Goal: Book appointment/travel/reservation

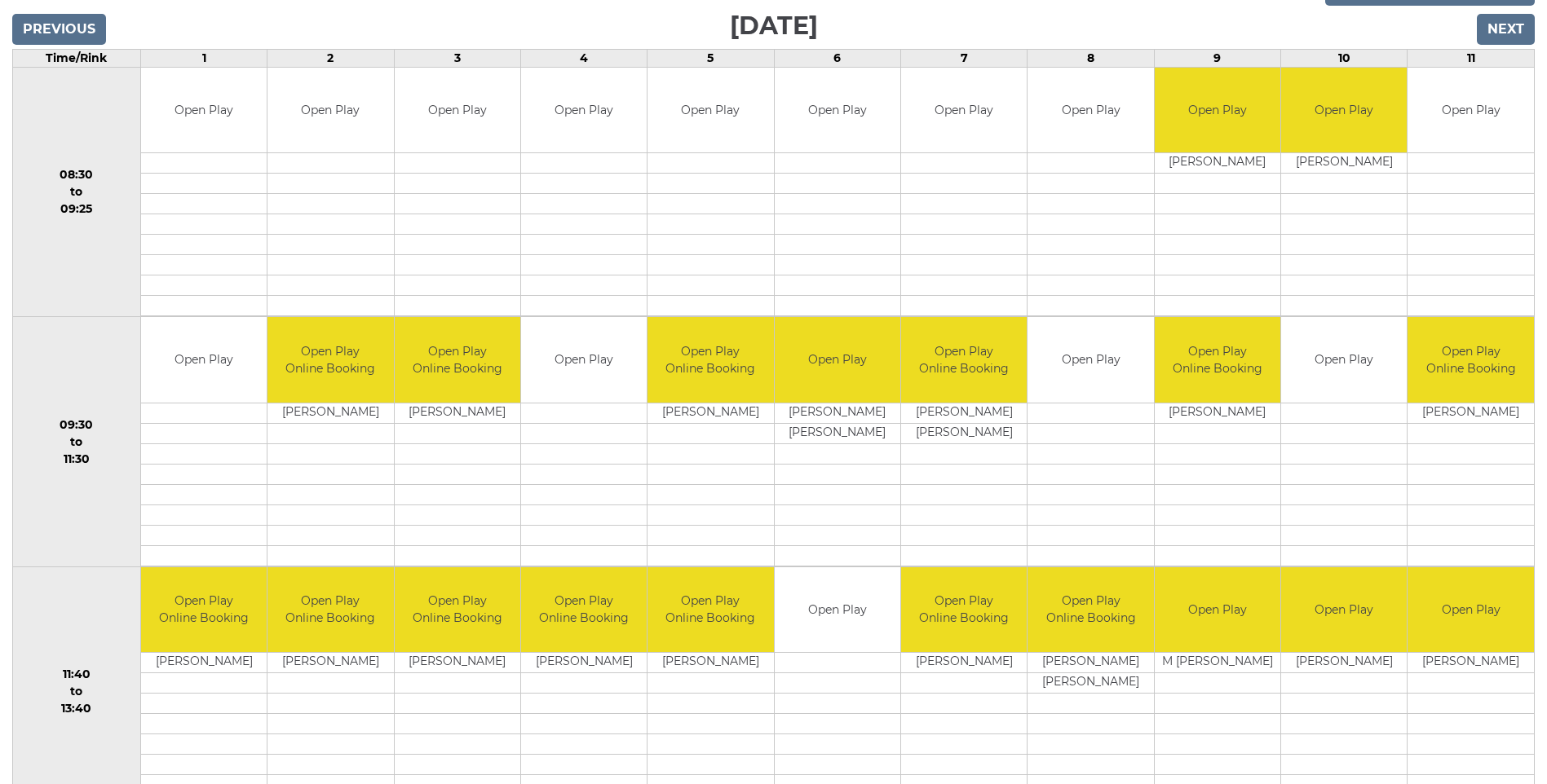
scroll to position [319, 0]
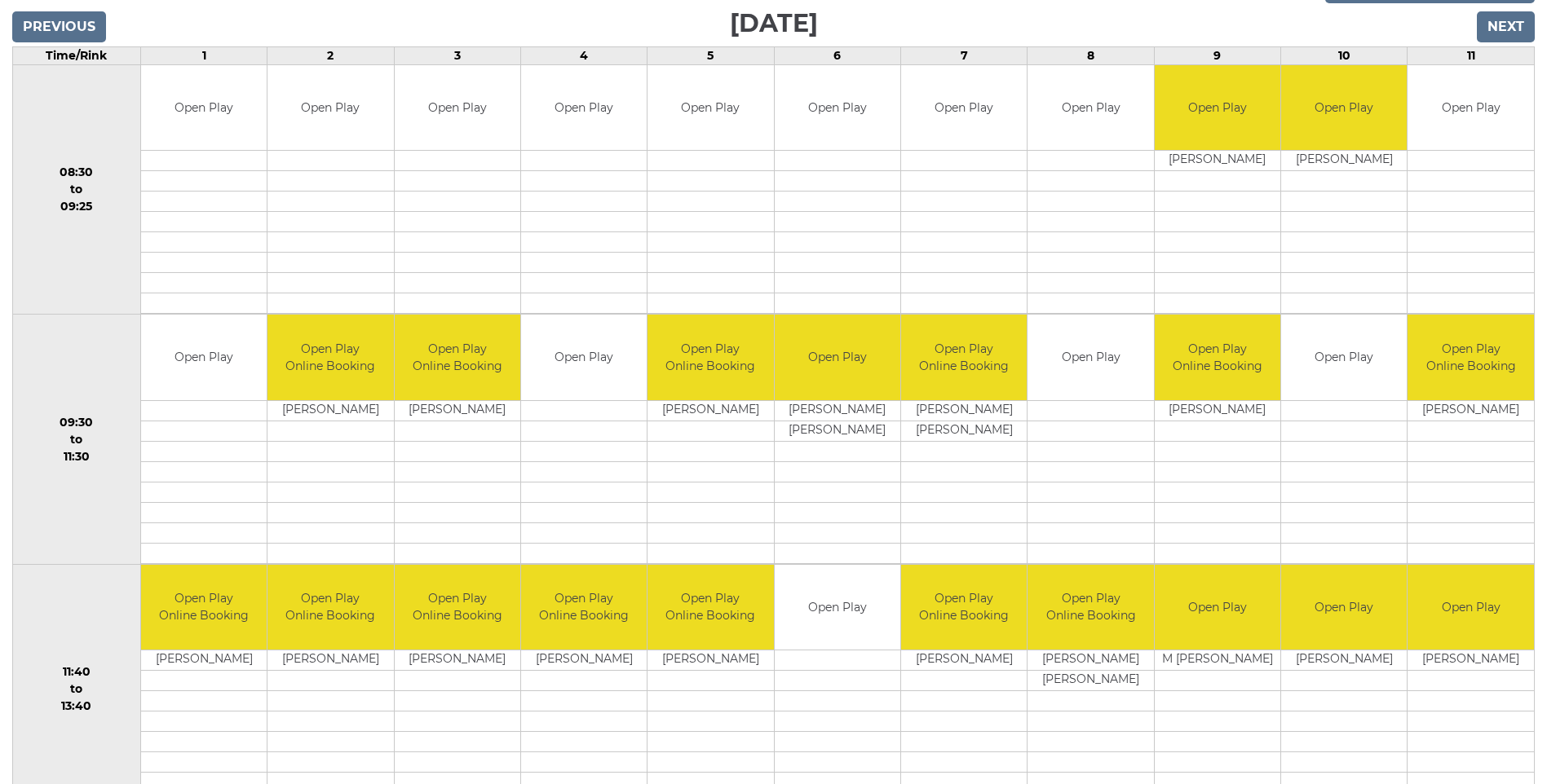
click at [547, 405] on td at bounding box center [584, 410] width 125 height 20
click at [575, 363] on td "Open Play" at bounding box center [584, 357] width 125 height 86
click at [534, 403] on td at bounding box center [584, 410] width 125 height 20
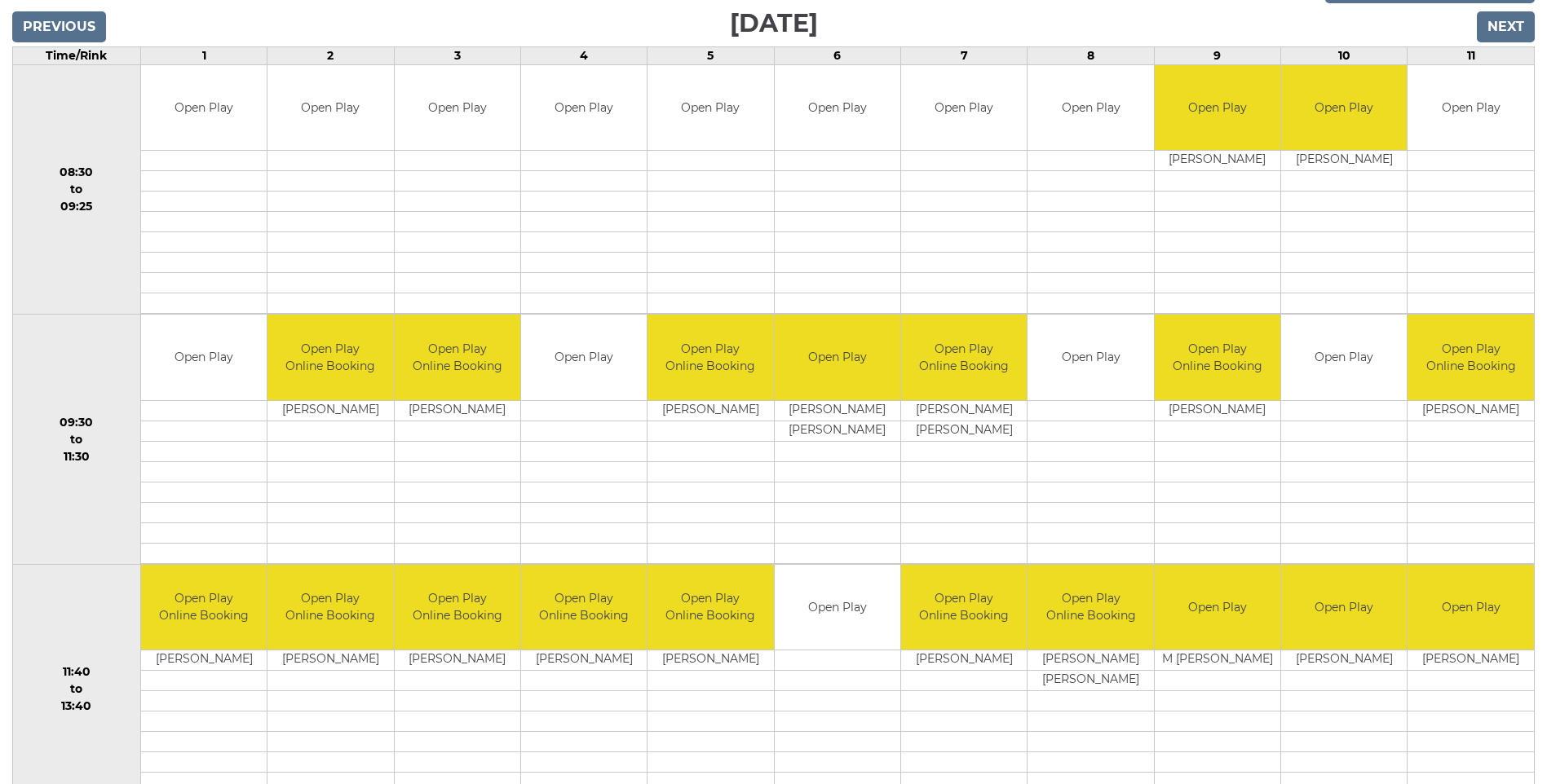
click at [534, 403] on td at bounding box center [584, 410] width 125 height 20
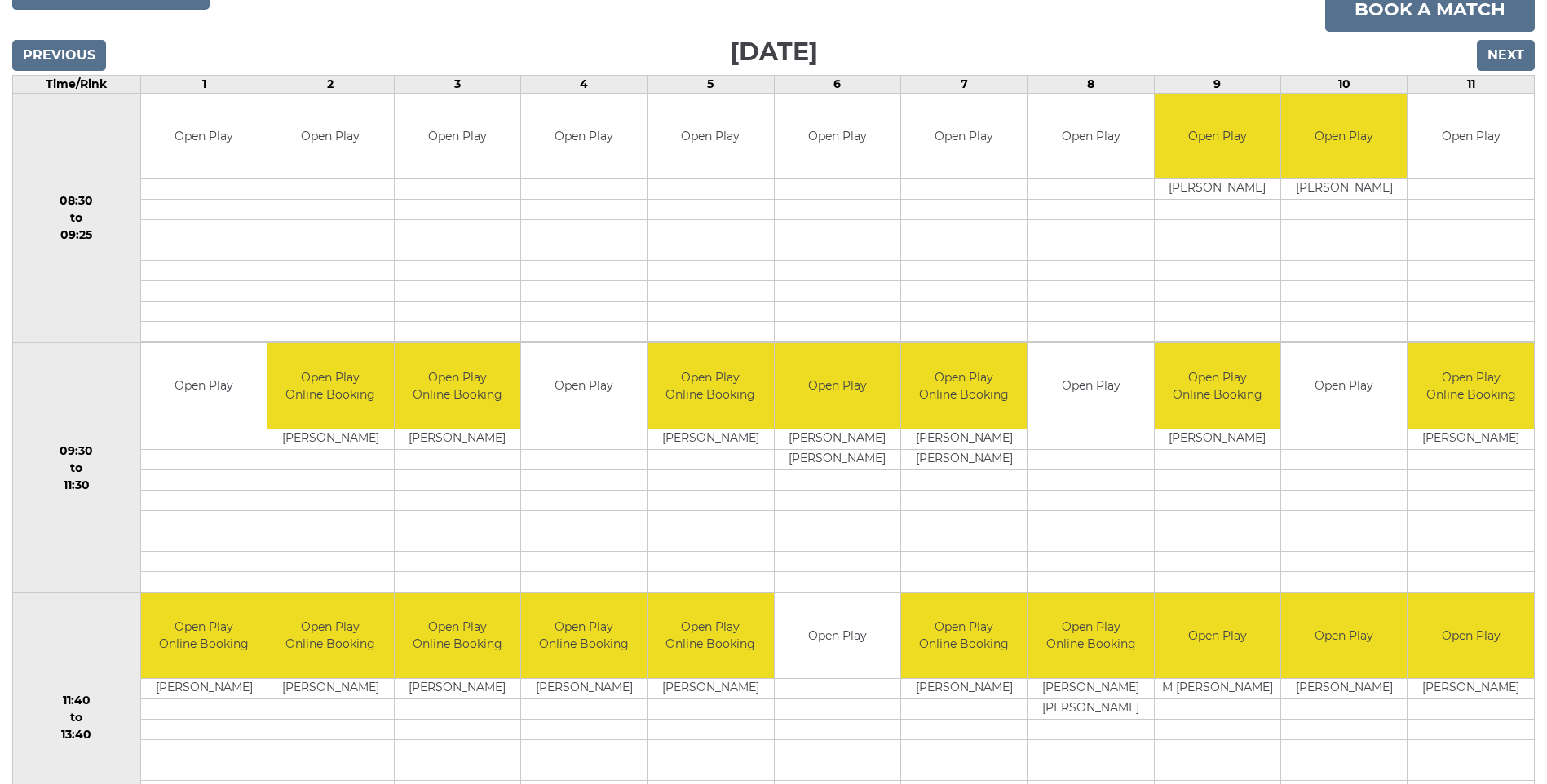
scroll to position [362, 0]
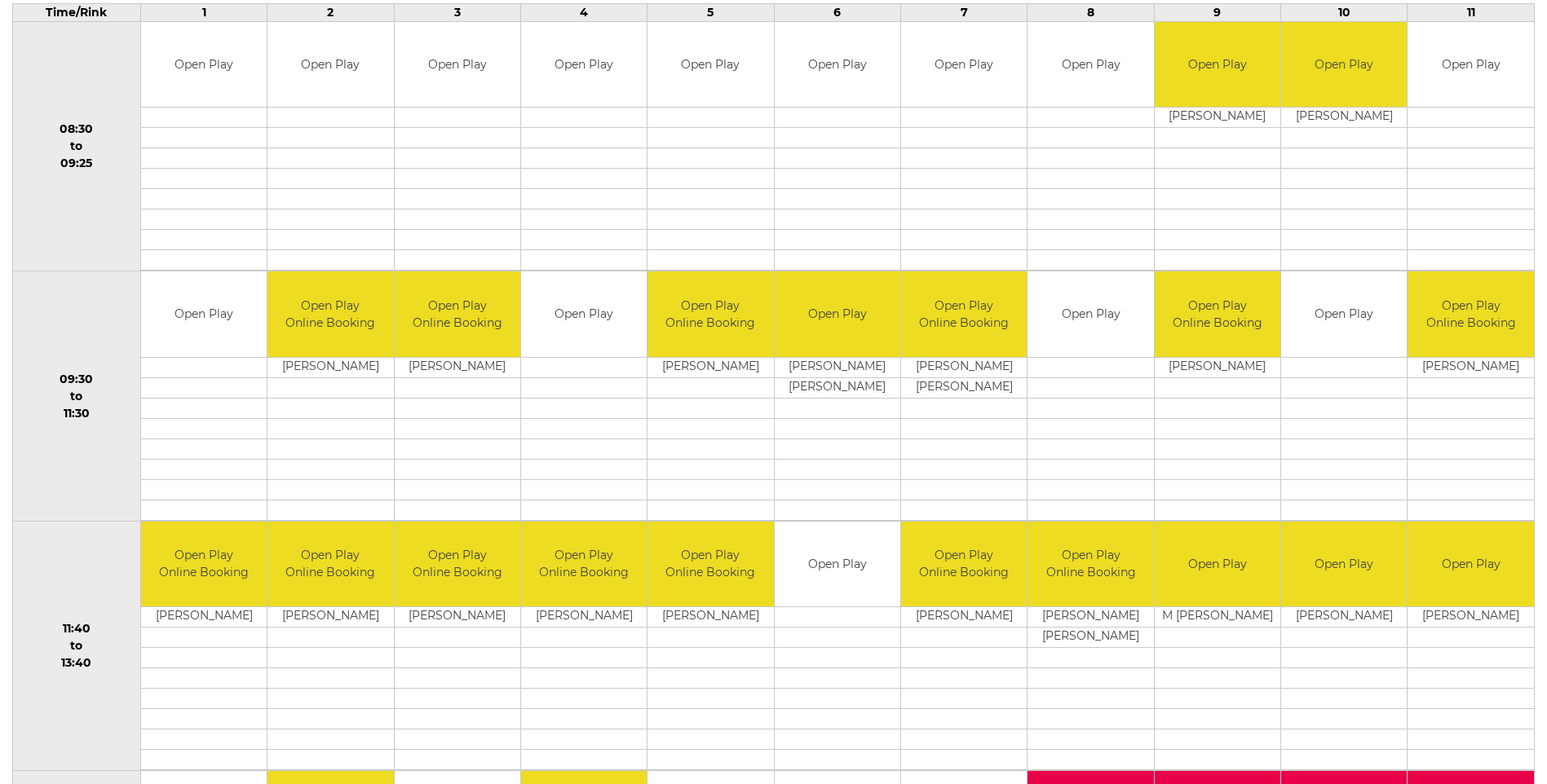
click at [556, 311] on td "Open Play" at bounding box center [584, 314] width 125 height 86
drag, startPoint x: 556, startPoint y: 311, endPoint x: 562, endPoint y: 345, distance: 34.5
click at [562, 345] on td "Open Play" at bounding box center [584, 314] width 125 height 86
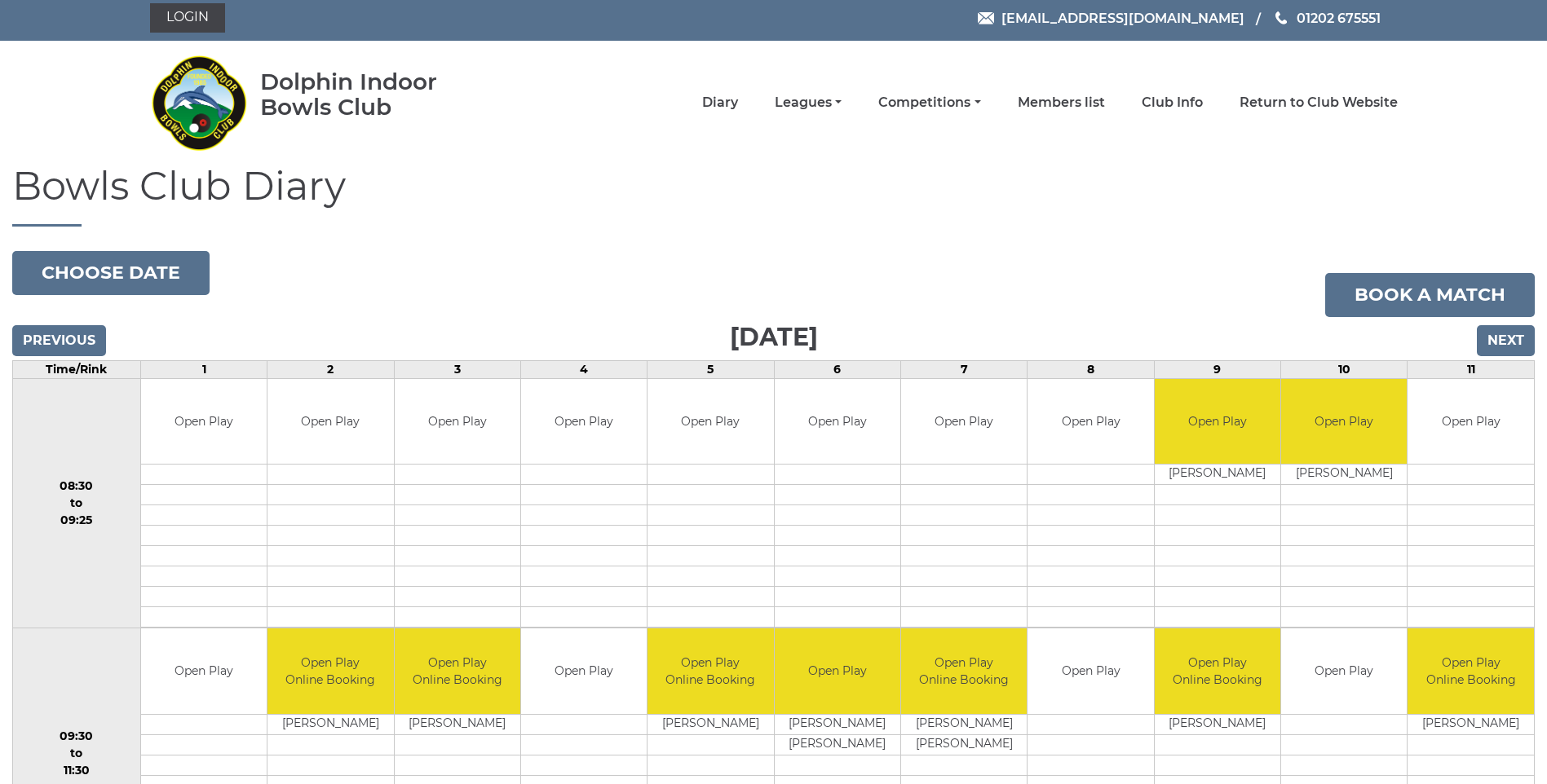
scroll to position [0, 0]
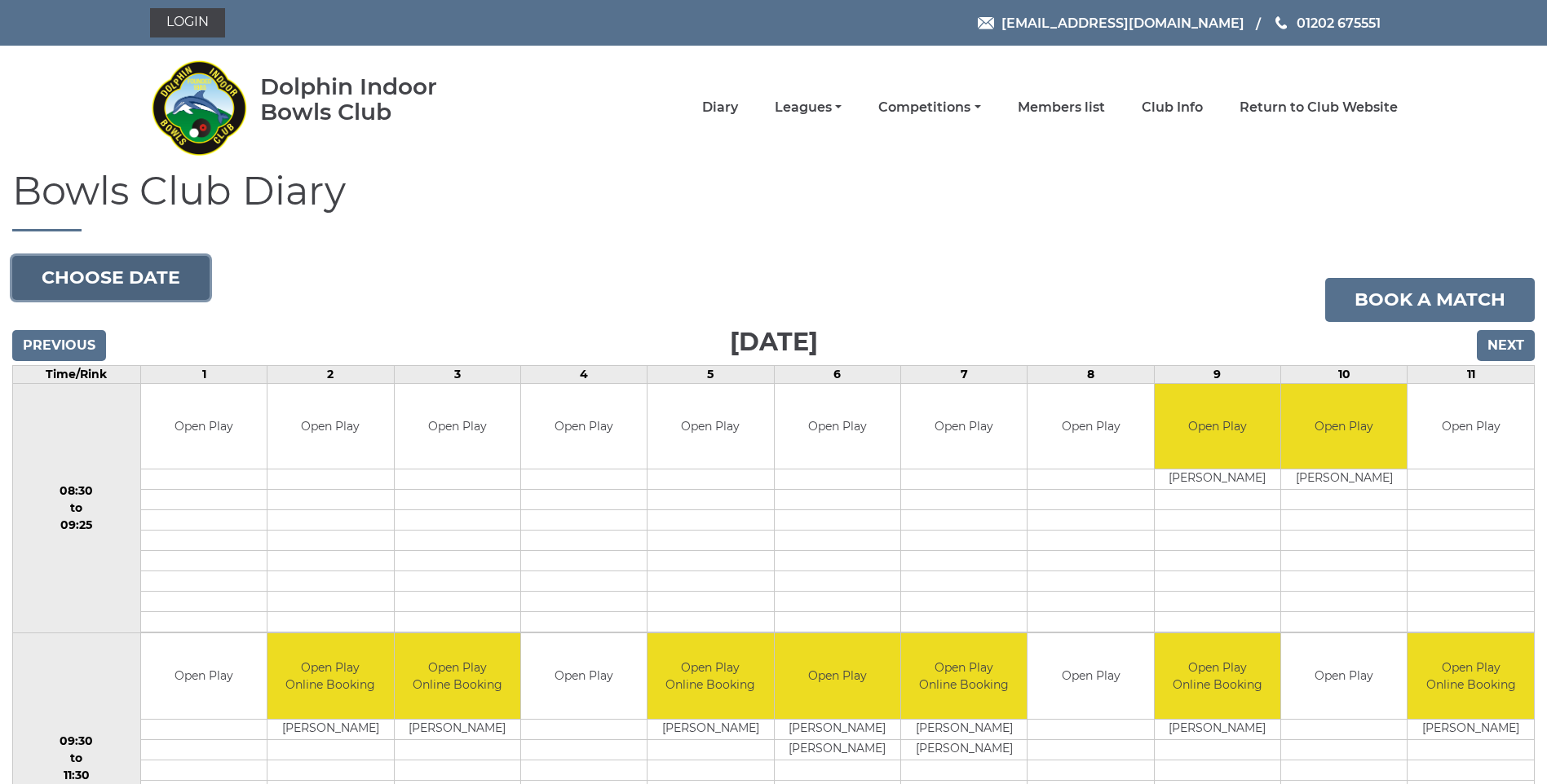
click at [89, 271] on button "Choose date" at bounding box center [111, 278] width 198 height 44
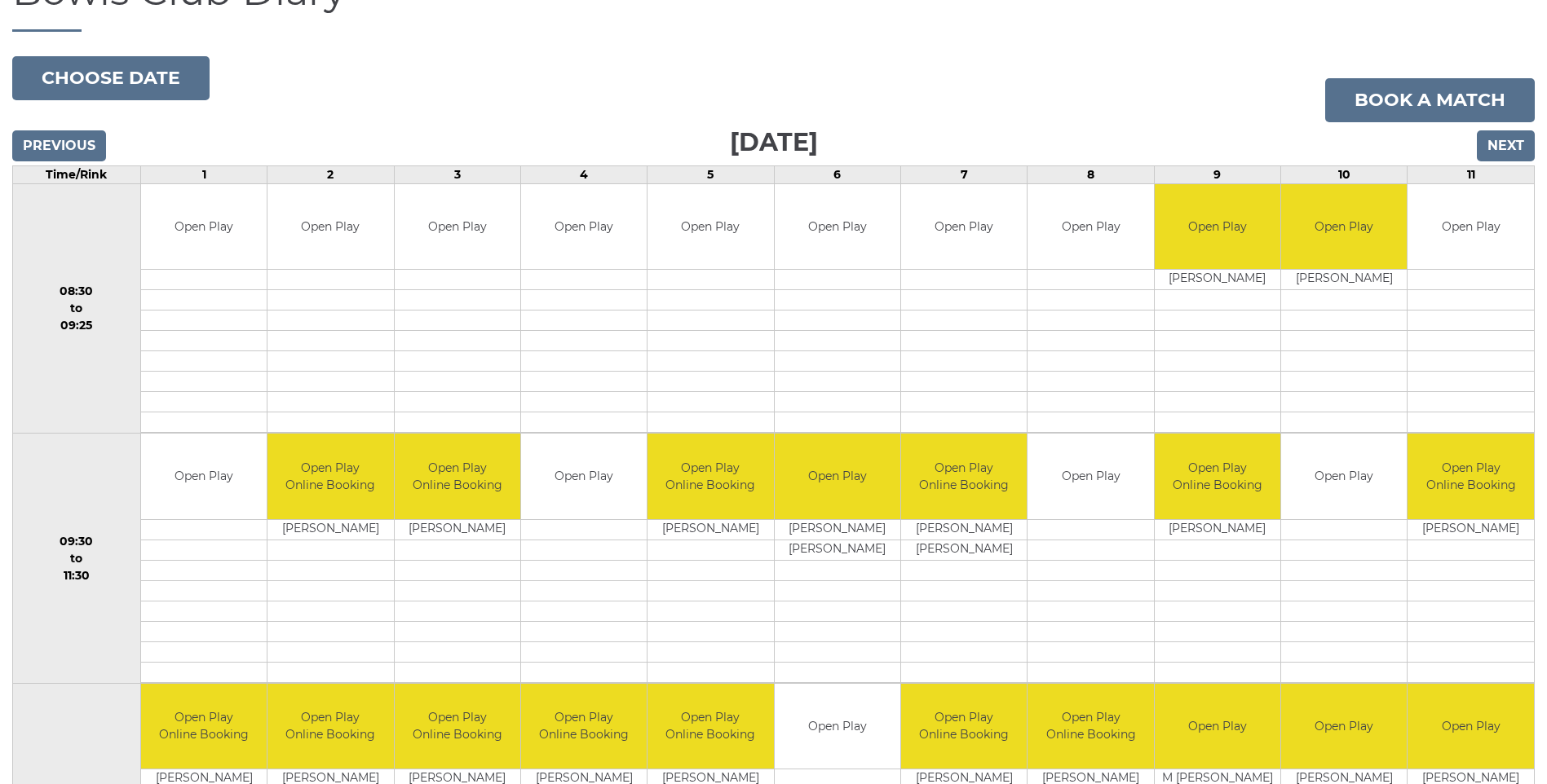
scroll to position [245, 0]
